Goal: Information Seeking & Learning: Understand process/instructions

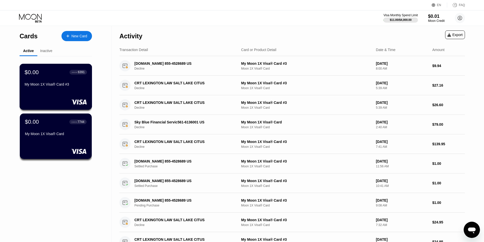
click at [69, 94] on div "$0.00 ● ● ● ● 6391 My Moon 1X Visa® Card #3" at bounding box center [56, 87] width 73 height 46
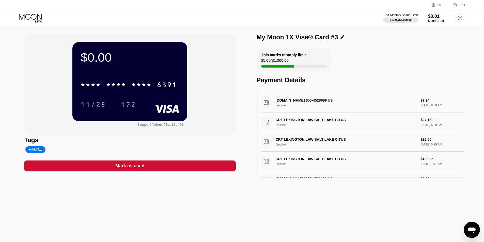
click at [391, 58] on div "This card’s monthly limit $5.00 / $1,000.00 Payment Details" at bounding box center [361, 65] width 211 height 35
click at [434, 15] on div "$0.01" at bounding box center [436, 16] width 17 height 5
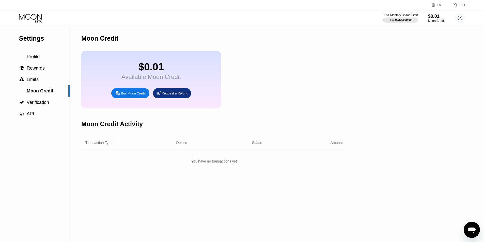
click at [127, 98] on div "Buy Moon Credit" at bounding box center [130, 93] width 38 height 10
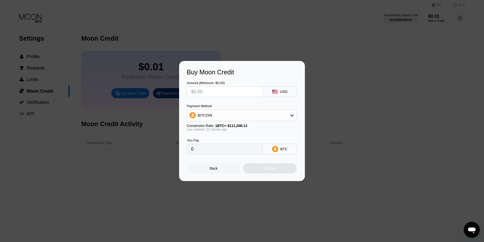
click at [222, 89] on input "text" at bounding box center [224, 92] width 67 height 10
type input "$5"
type input "0.00004478"
type input "$5"
click at [251, 113] on div "BITCOIN" at bounding box center [241, 115] width 109 height 10
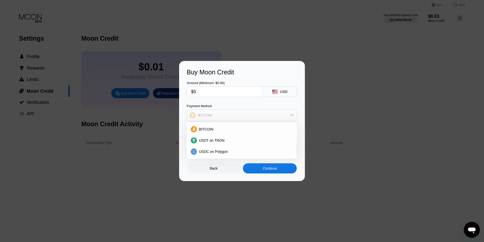
click at [250, 114] on div "BITCOIN" at bounding box center [241, 115] width 109 height 10
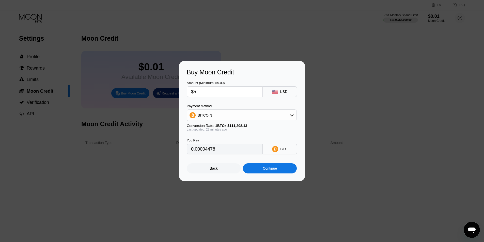
click at [272, 167] on div "Continue" at bounding box center [270, 168] width 54 height 10
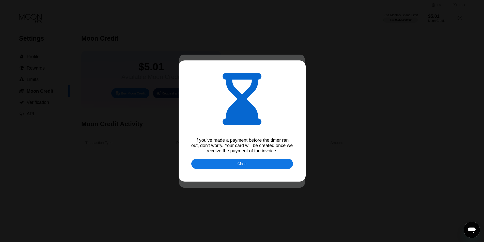
click at [240, 164] on div "Close" at bounding box center [241, 164] width 9 height 4
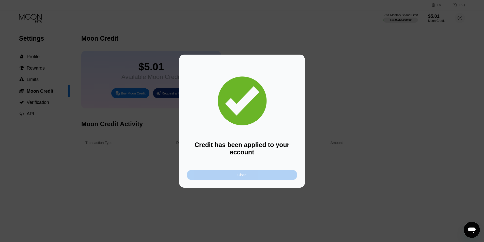
click at [251, 175] on div "Close" at bounding box center [242, 175] width 110 height 10
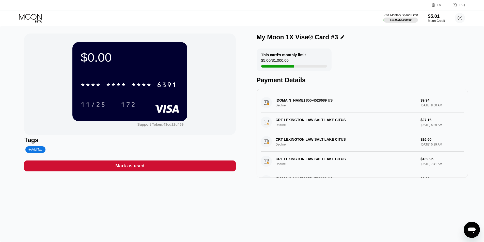
click at [431, 18] on div "$5.01" at bounding box center [436, 15] width 17 height 5
click at [126, 136] on div "$0.00 * * * * * * * * * * * * 6391 11/25 172 Support Token: 43cd22d469 Tags Add…" at bounding box center [129, 106] width 211 height 144
click at [302, 60] on div "This card’s monthly limit $5.00 / $1,000.00" at bounding box center [293, 59] width 75 height 23
click at [435, 19] on div "Moon Credit" at bounding box center [436, 21] width 17 height 4
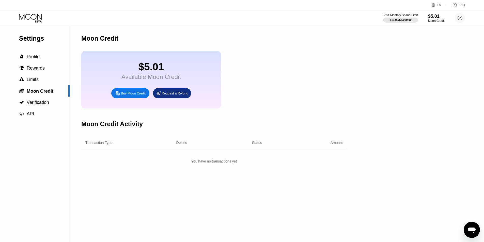
click at [168, 73] on div "$5.01" at bounding box center [150, 66] width 59 height 11
click at [404, 12] on div "Visa Monthly Spend Limit $11.00 / $4,000.00 $5.01 Moon Credit [EMAIL_ADDRESS][P…" at bounding box center [242, 17] width 484 height 15
click at [411, 20] on div "$11.00 / $4,000.00" at bounding box center [400, 19] width 22 height 3
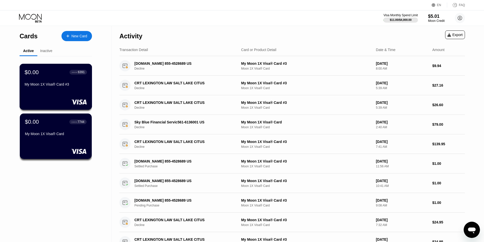
click at [60, 93] on div "$0.00 ● ● ● ● 6391 My Moon 1X Visa® Card #3" at bounding box center [56, 87] width 73 height 46
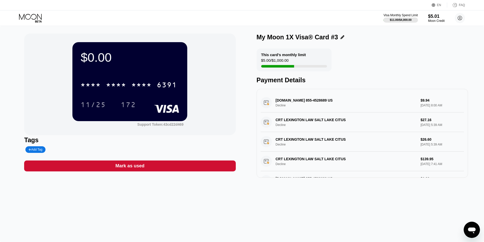
click at [99, 59] on div "$0.00" at bounding box center [129, 57] width 99 height 14
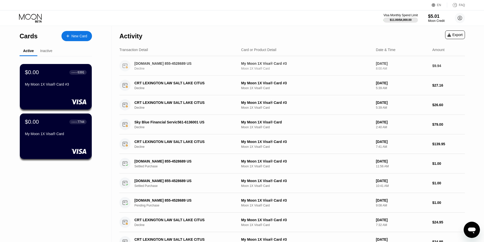
click at [231, 65] on div "[DOMAIN_NAME] 855-4528689 US" at bounding box center [183, 63] width 99 height 4
click at [46, 96] on div "$0.00 ● ● ● ● 6391 My Moon 1X Visa® Card #3" at bounding box center [56, 87] width 73 height 46
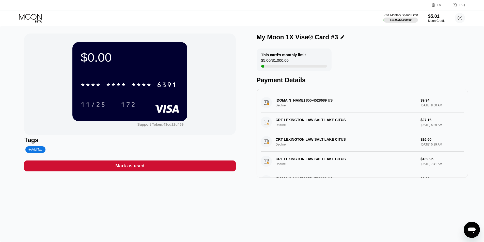
click at [111, 57] on div "$0.00" at bounding box center [129, 57] width 99 height 14
click at [436, 17] on div "$5.01" at bounding box center [436, 15] width 17 height 5
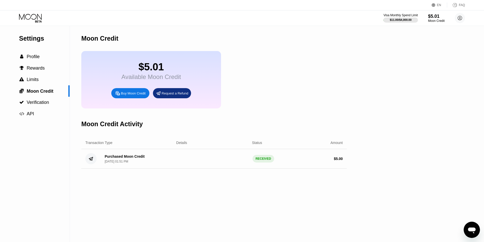
click at [129, 95] on div "Buy Moon Credit" at bounding box center [133, 93] width 25 height 4
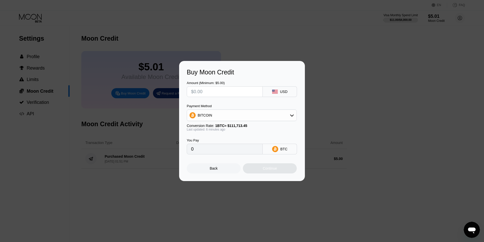
click at [128, 80] on div "Buy Moon Credit Amount (Minimum: $5.00) USD Payment Method BITCOIN Conversion R…" at bounding box center [242, 121] width 484 height 120
click at [113, 67] on div "Buy Moon Credit Amount (Minimum: $5.00) USD Payment Method BITCOIN Conversion R…" at bounding box center [242, 121] width 484 height 120
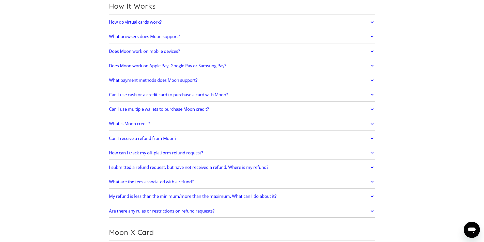
click at [222, 109] on link "Can I use multiple wallets to purchase Moon credit?" at bounding box center [242, 109] width 266 height 11
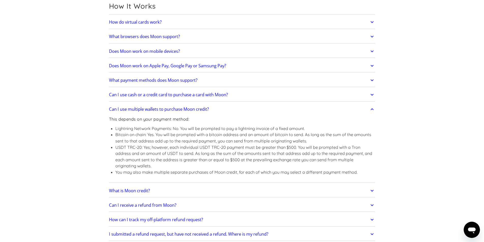
click at [222, 108] on link "Can I use multiple wallets to purchase Moon credit?" at bounding box center [242, 109] width 266 height 11
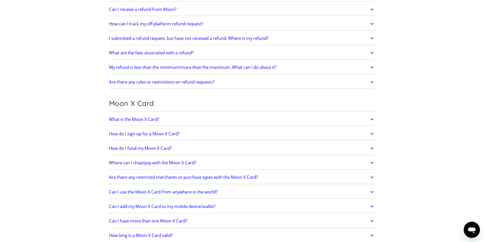
scroll to position [330, 0]
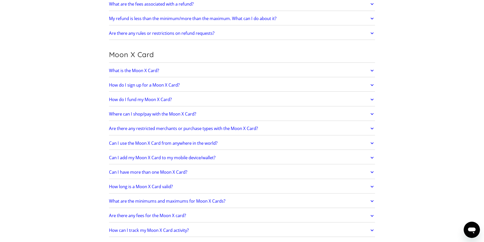
click at [188, 99] on link "How do I fund my Moon X Card?" at bounding box center [242, 99] width 266 height 11
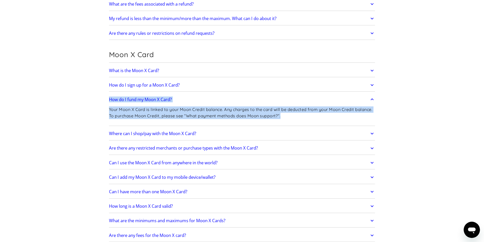
drag, startPoint x: 281, startPoint y: 115, endPoint x: 100, endPoint y: 99, distance: 182.5
copy div "How do I fund my Moon X Card? Your Moon X Card is linked to your Moon Credit ba…"
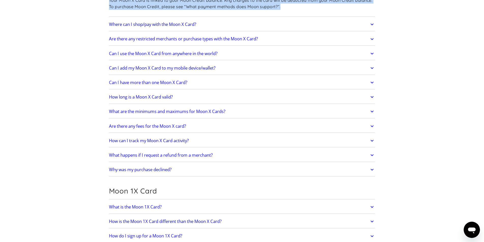
scroll to position [482, 0]
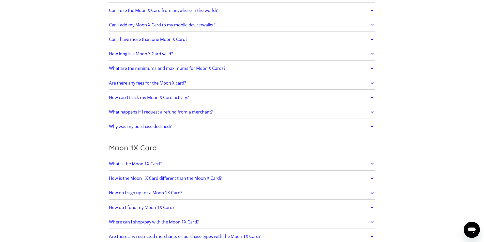
click at [185, 133] on div "Why was my purchase declined? Typically, purchases are declined for one of the …" at bounding box center [242, 126] width 266 height 13
click at [188, 129] on link "Why was my purchase declined?" at bounding box center [242, 126] width 266 height 11
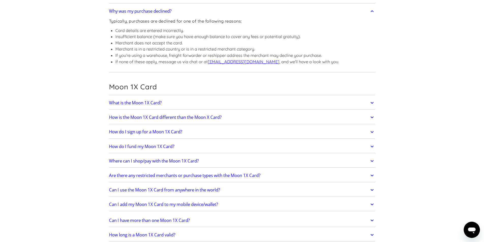
scroll to position [609, 0]
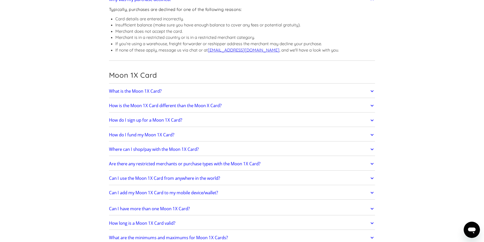
click at [195, 134] on link "How do I fund my Moon 1X Card?" at bounding box center [242, 134] width 266 height 11
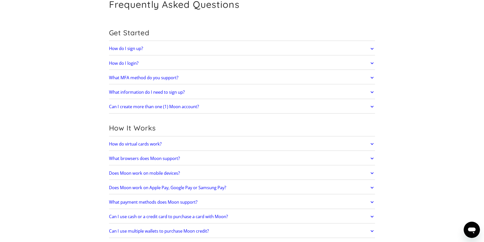
scroll to position [0, 0]
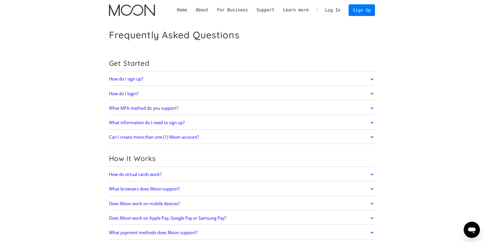
drag, startPoint x: 484, startPoint y: 195, endPoint x: 422, endPoint y: 82, distance: 128.0
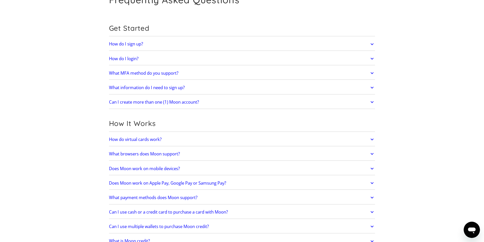
scroll to position [25, 0]
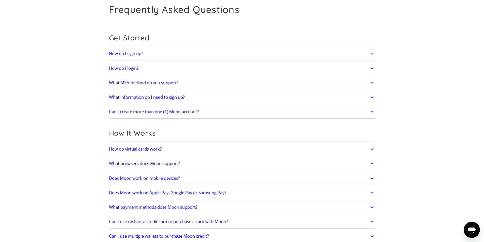
click at [207, 110] on link "Can I create more than one (1) Moon account?" at bounding box center [242, 111] width 266 height 11
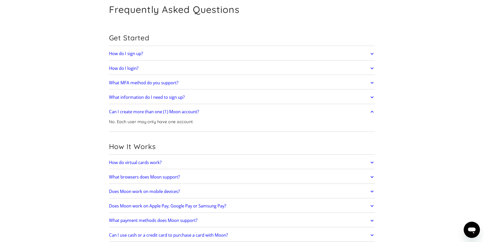
click at [207, 110] on link "Can I create more than one (1) Moon account?" at bounding box center [242, 111] width 266 height 11
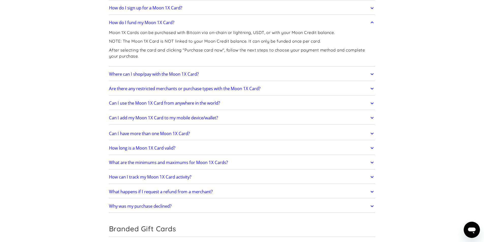
scroll to position [736, 0]
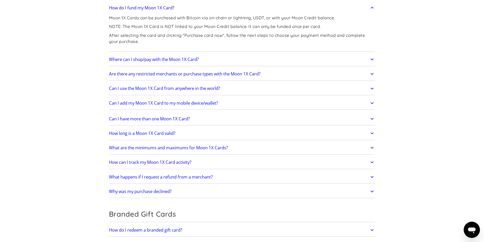
click at [211, 61] on link "Where can I shop/pay with the Moon 1X Card?" at bounding box center [242, 59] width 266 height 11
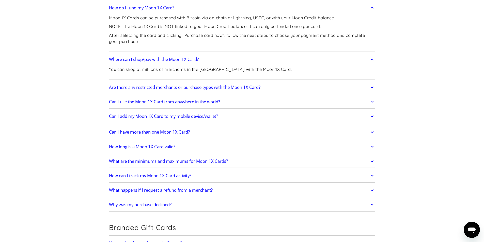
click at [210, 59] on link "Where can I shop/pay with the Moon 1X Card?" at bounding box center [242, 59] width 266 height 11
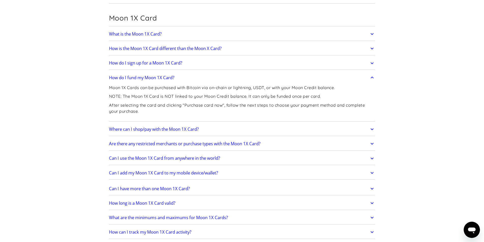
scroll to position [711, 0]
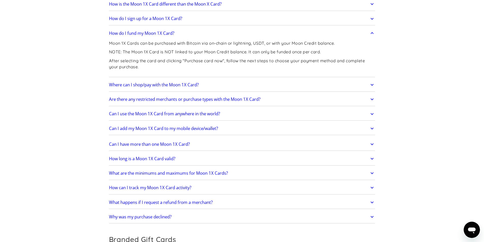
click at [232, 129] on link "Can I add my Moon 1X Card to my mobile device/wallet?" at bounding box center [242, 128] width 266 height 11
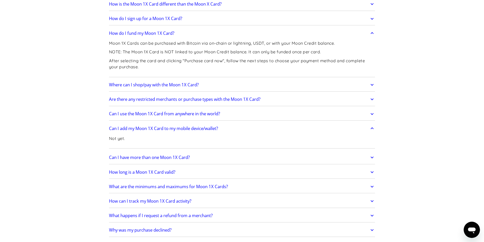
click at [232, 129] on link "Can I add my Moon 1X Card to my mobile device/wallet?" at bounding box center [242, 128] width 266 height 11
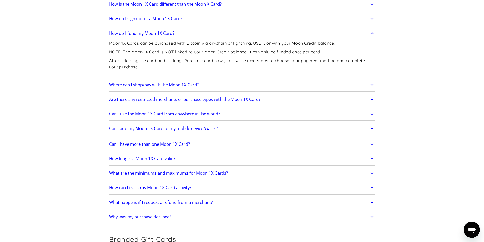
click at [218, 143] on link "Can I have more than one Moon 1X Card?" at bounding box center [242, 144] width 266 height 11
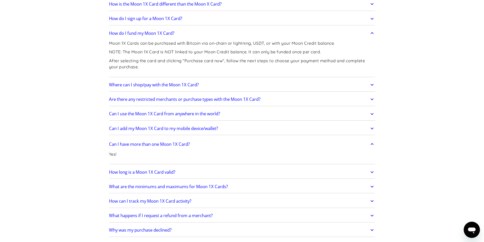
click at [218, 143] on link "Can I have more than one Moon 1X Card?" at bounding box center [242, 144] width 266 height 11
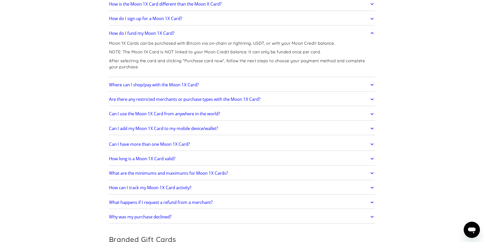
click at [207, 160] on link "How long is a Moon 1X Card valid?" at bounding box center [242, 158] width 266 height 11
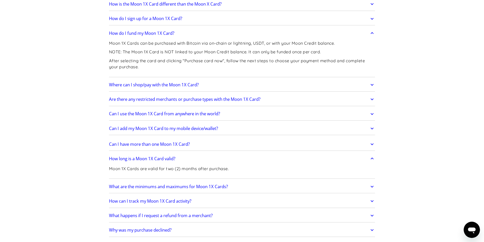
click at [207, 160] on link "How long is a Moon 1X Card valid?" at bounding box center [242, 158] width 266 height 11
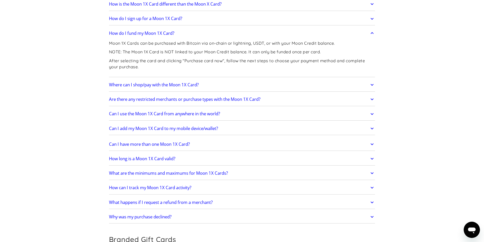
click at [247, 169] on link "What are the minimums and maximums for Moon 1X Cards?" at bounding box center [242, 173] width 266 height 11
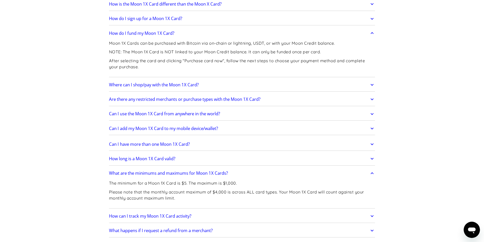
click at [247, 169] on link "What are the minimums and maximums for Moon 1X Cards?" at bounding box center [242, 173] width 266 height 11
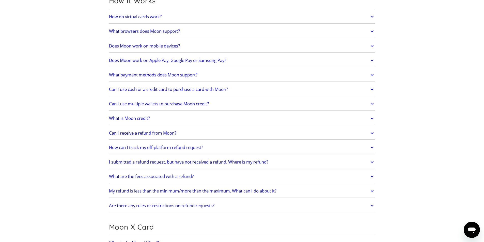
scroll to position [0, 0]
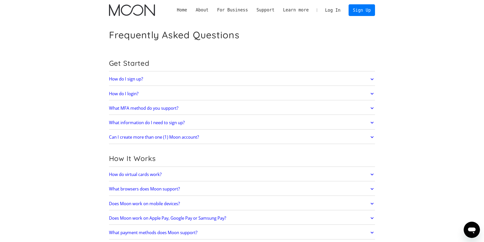
drag, startPoint x: 429, startPoint y: 135, endPoint x: 334, endPoint y: 32, distance: 140.3
